Goal: Obtain resource: Download file/media

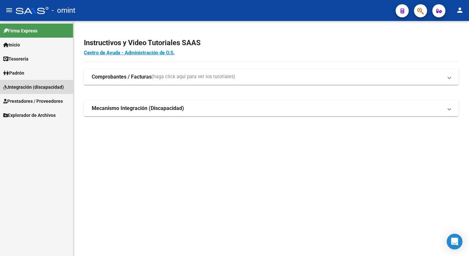
click at [42, 87] on span "Integración (discapacidad)" at bounding box center [33, 86] width 61 height 7
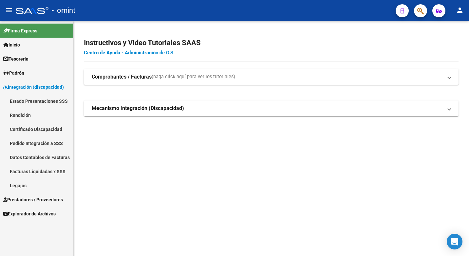
click at [39, 170] on link "Facturas Liquidadas x SSS" at bounding box center [36, 171] width 73 height 14
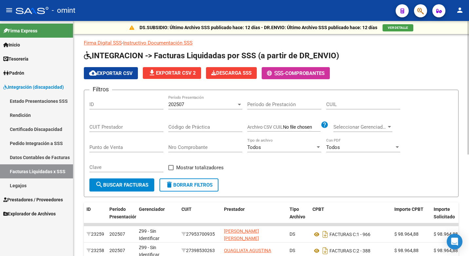
click at [189, 184] on span "delete Borrar Filtros" at bounding box center [188, 185] width 47 height 6
click at [237, 104] on div at bounding box center [239, 104] width 6 height 5
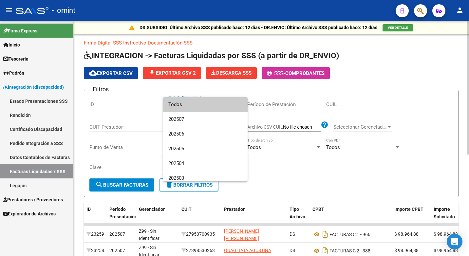
click at [219, 106] on span "Todos" at bounding box center [205, 104] width 74 height 15
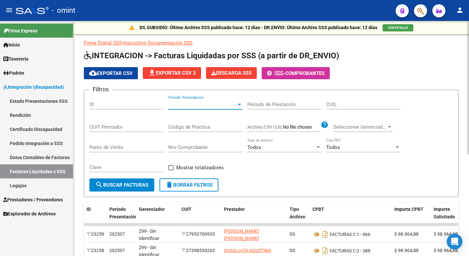
click at [347, 106] on input "CUIL" at bounding box center [363, 104] width 74 height 6
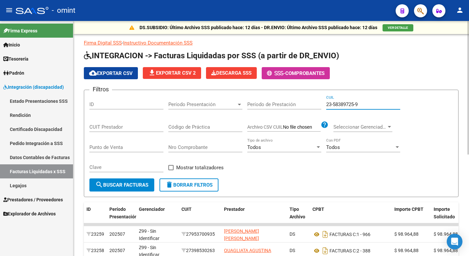
type input "23-58389725-9"
click at [144, 189] on button "search Buscar Facturas" at bounding box center [121, 184] width 65 height 13
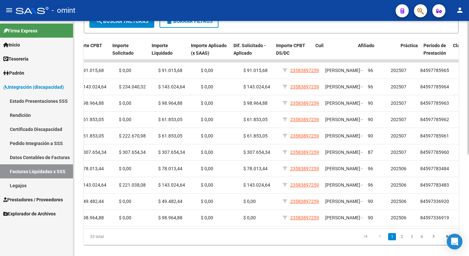
scroll to position [0, 321]
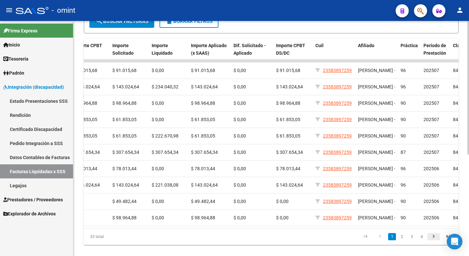
click at [432, 241] on icon "go to next page" at bounding box center [433, 237] width 9 height 8
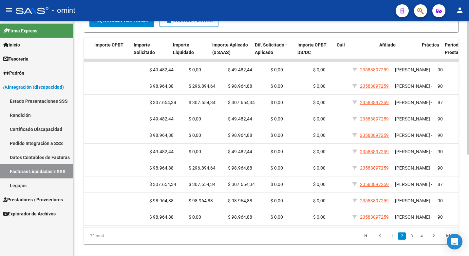
scroll to position [0, 300]
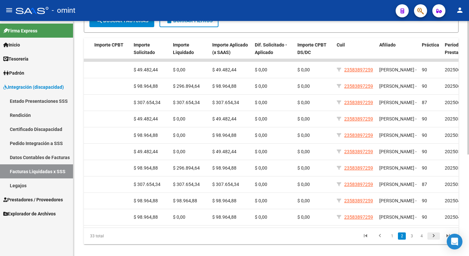
click at [434, 239] on icon "go to next page" at bounding box center [433, 237] width 9 height 8
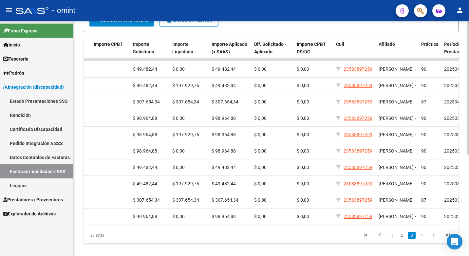
scroll to position [0, 362]
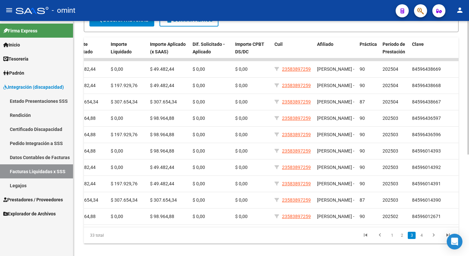
click at [431, 240] on icon "go to next page" at bounding box center [433, 236] width 9 height 8
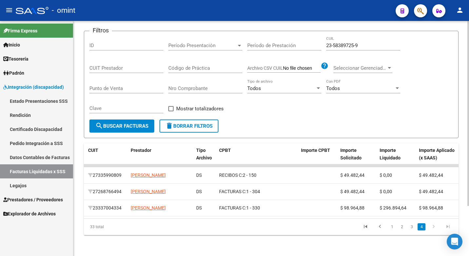
scroll to position [0, 94]
click at [380, 228] on icon "go to previous page" at bounding box center [380, 228] width 9 height 8
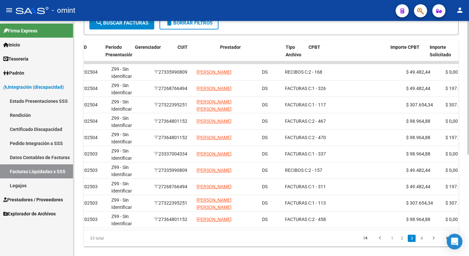
scroll to position [0, 0]
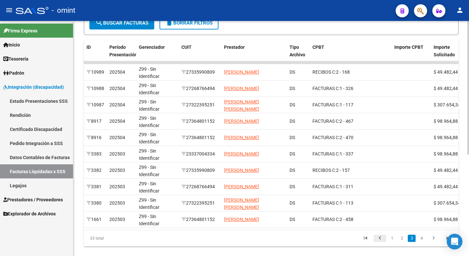
click at [380, 243] on icon "go to previous page" at bounding box center [380, 239] width 9 height 8
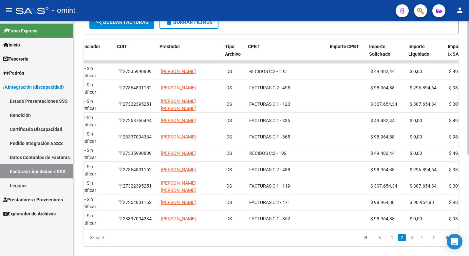
scroll to position [0, 65]
click at [394, 241] on link "1" at bounding box center [392, 237] width 8 height 7
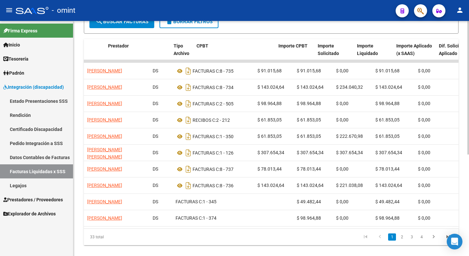
scroll to position [0, 105]
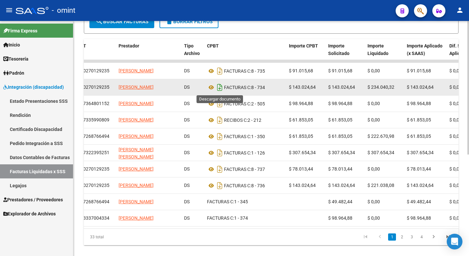
click at [219, 87] on icon "Descargar documento" at bounding box center [219, 87] width 9 height 10
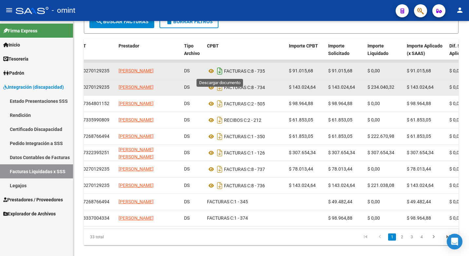
click at [219, 70] on icon "Descargar documento" at bounding box center [219, 71] width 9 height 10
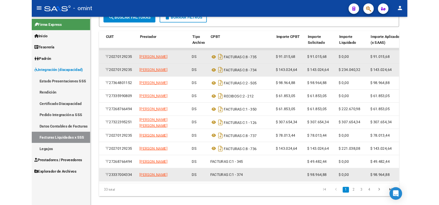
scroll to position [0, 89]
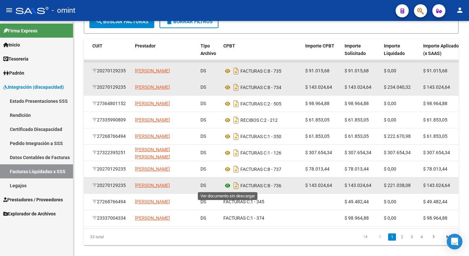
click at [228, 185] on icon at bounding box center [227, 186] width 9 height 8
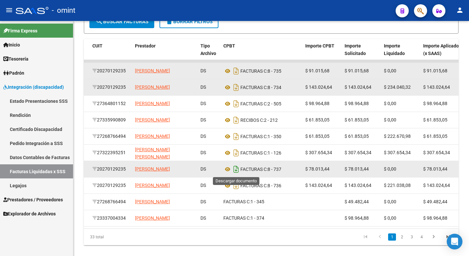
click at [234, 168] on icon "Descargar documento" at bounding box center [236, 169] width 9 height 10
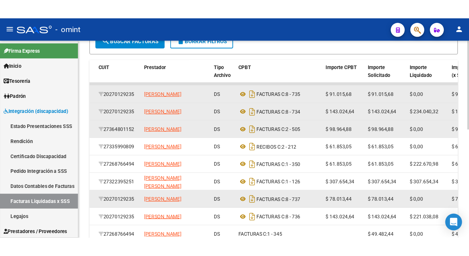
scroll to position [163, 0]
